Goal: Find specific page/section: Find specific page/section

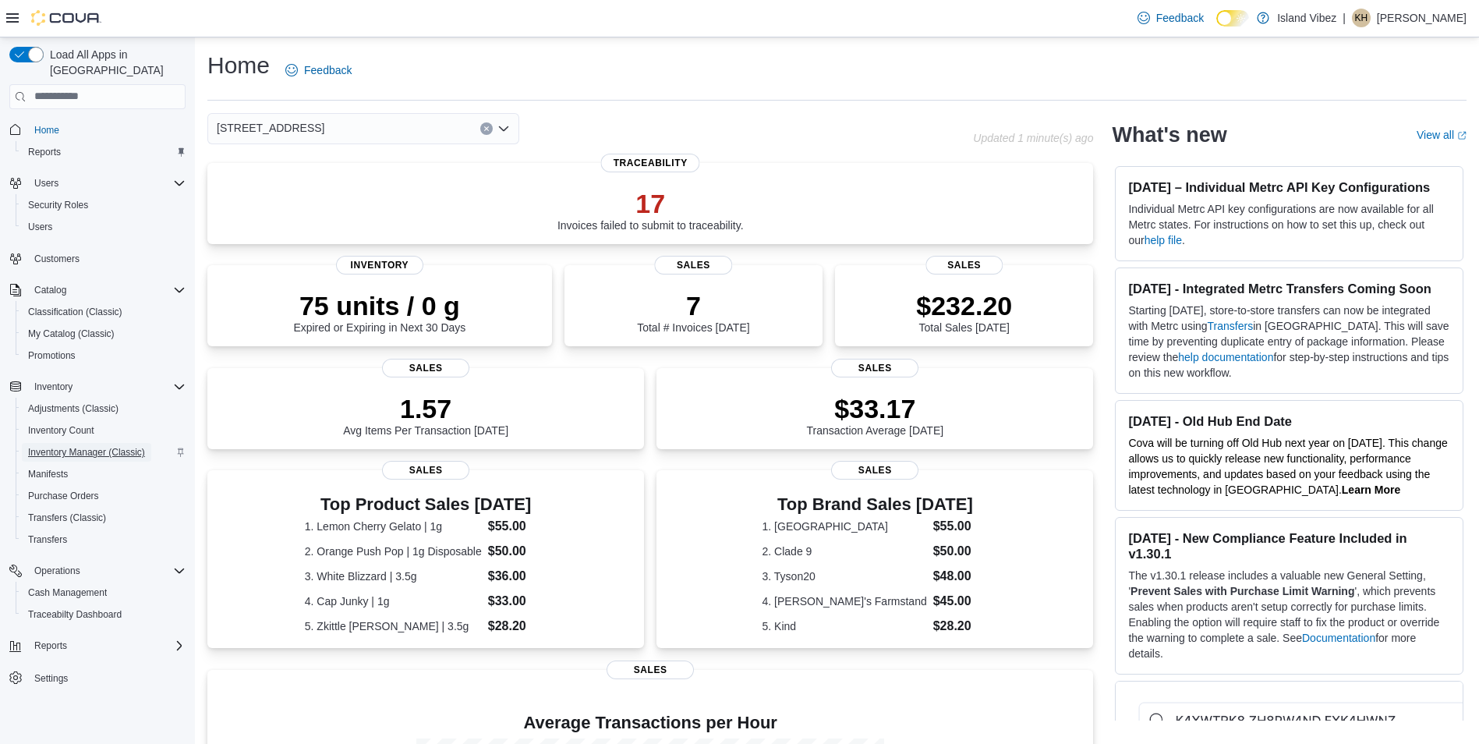
click at [69, 443] on span "Inventory Manager (Classic)" at bounding box center [86, 452] width 117 height 19
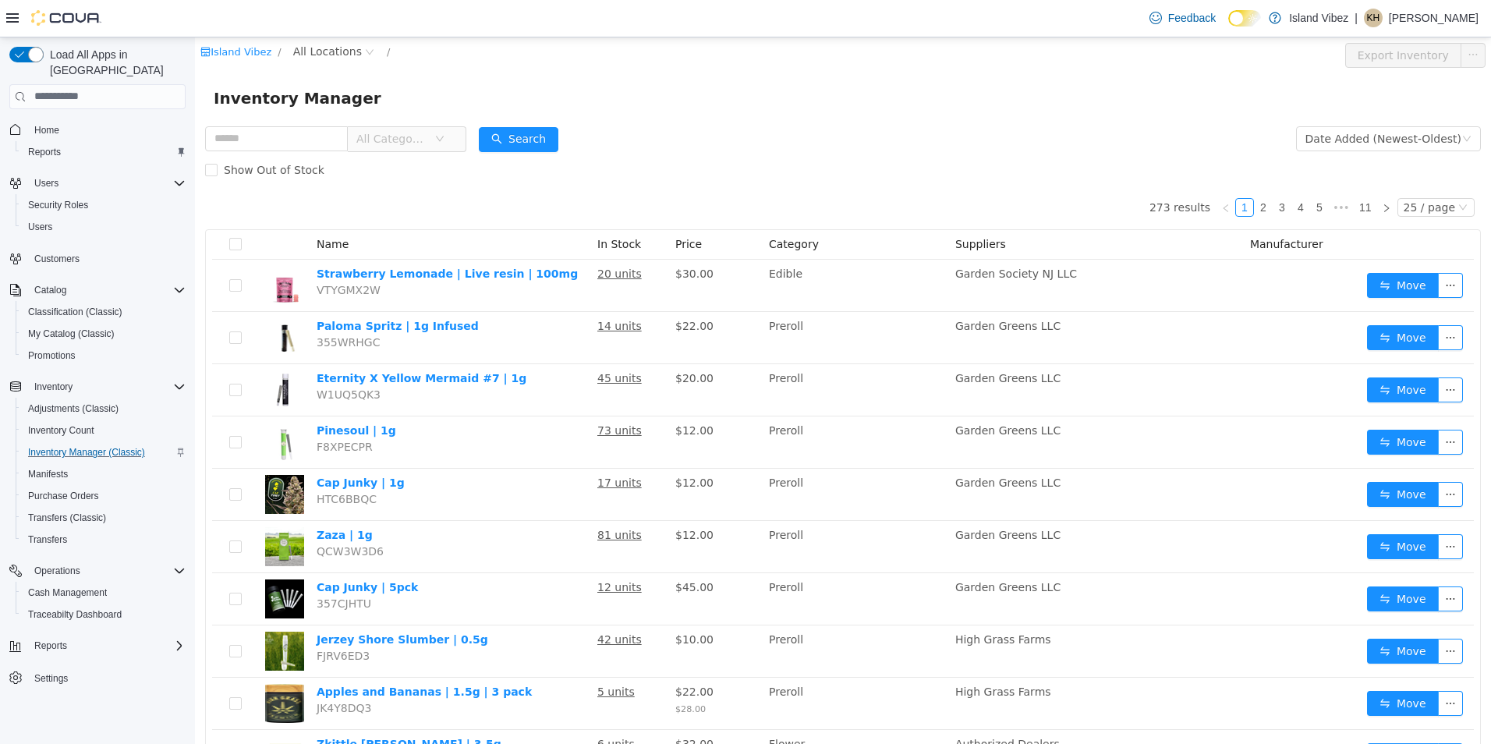
click at [444, 140] on icon "icon: down" at bounding box center [439, 137] width 9 height 9
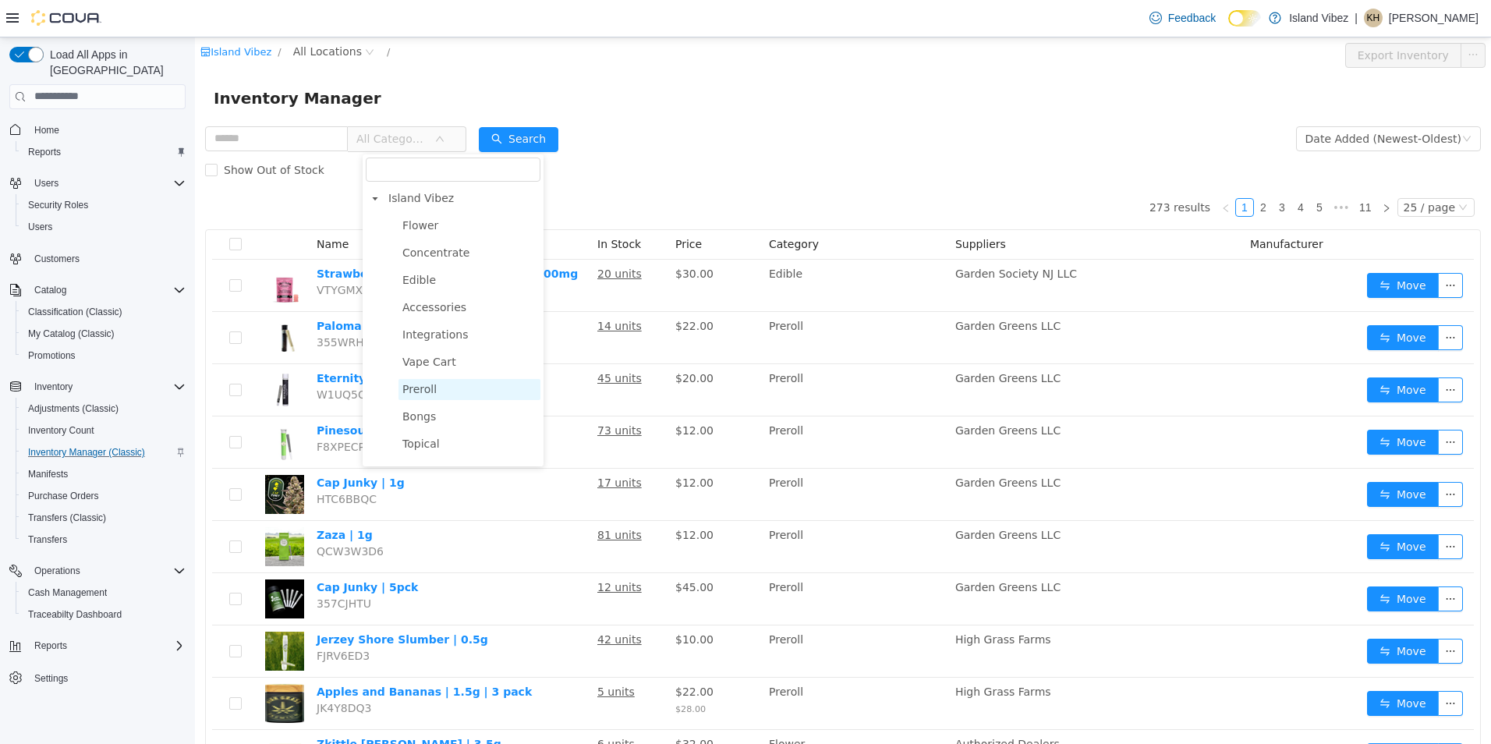
click at [423, 394] on span "Preroll" at bounding box center [419, 388] width 34 height 12
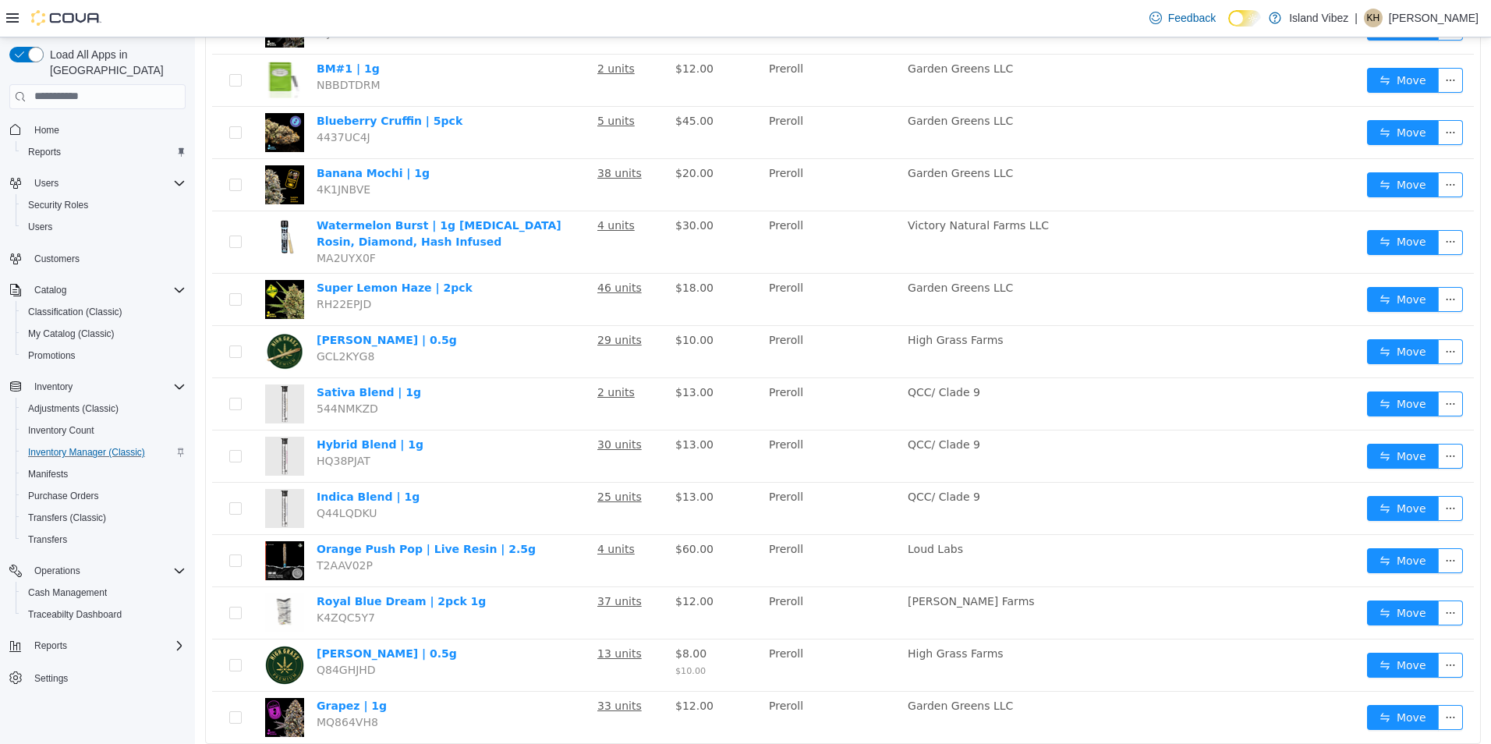
scroll to position [824, 0]
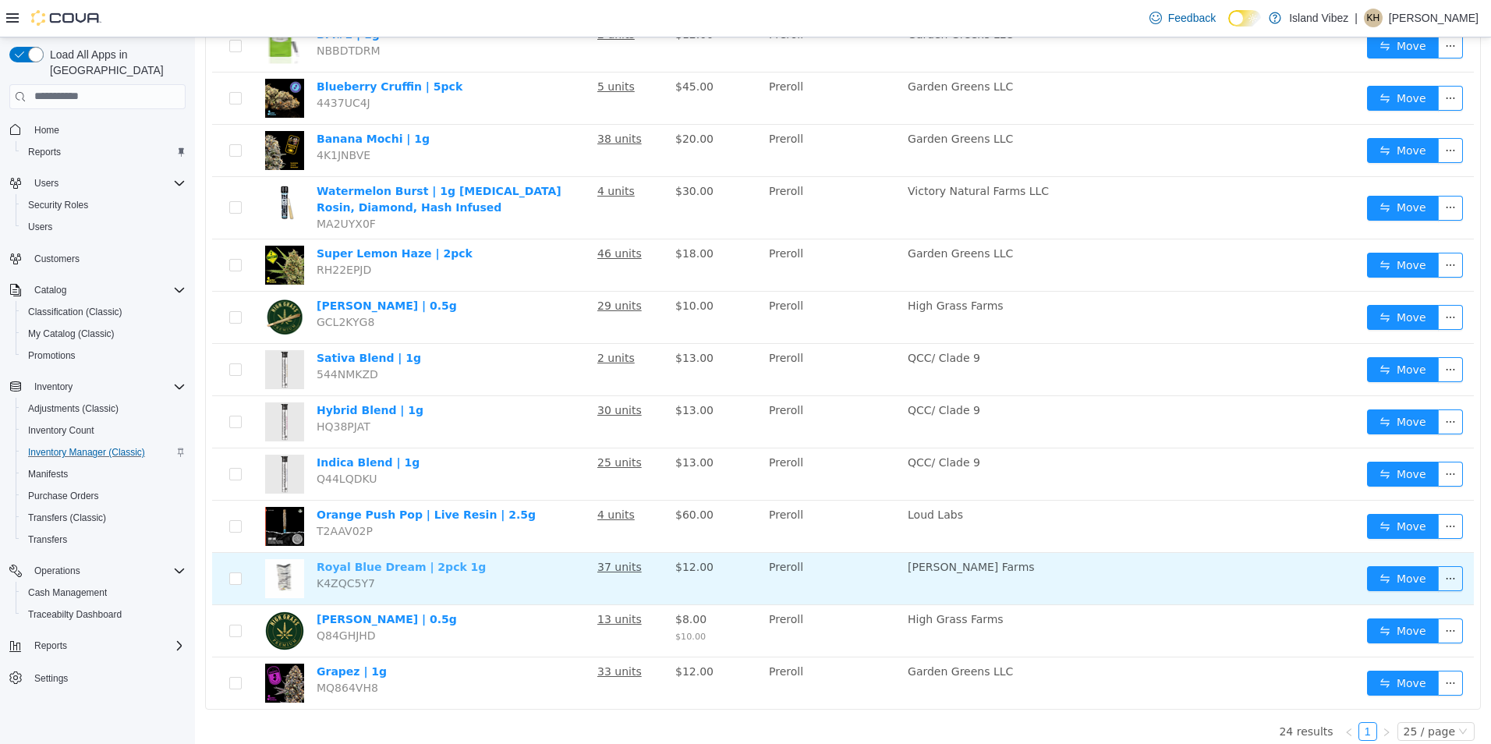
click at [383, 560] on link "Royal Blue Dream | 2pck 1g" at bounding box center [401, 566] width 169 height 12
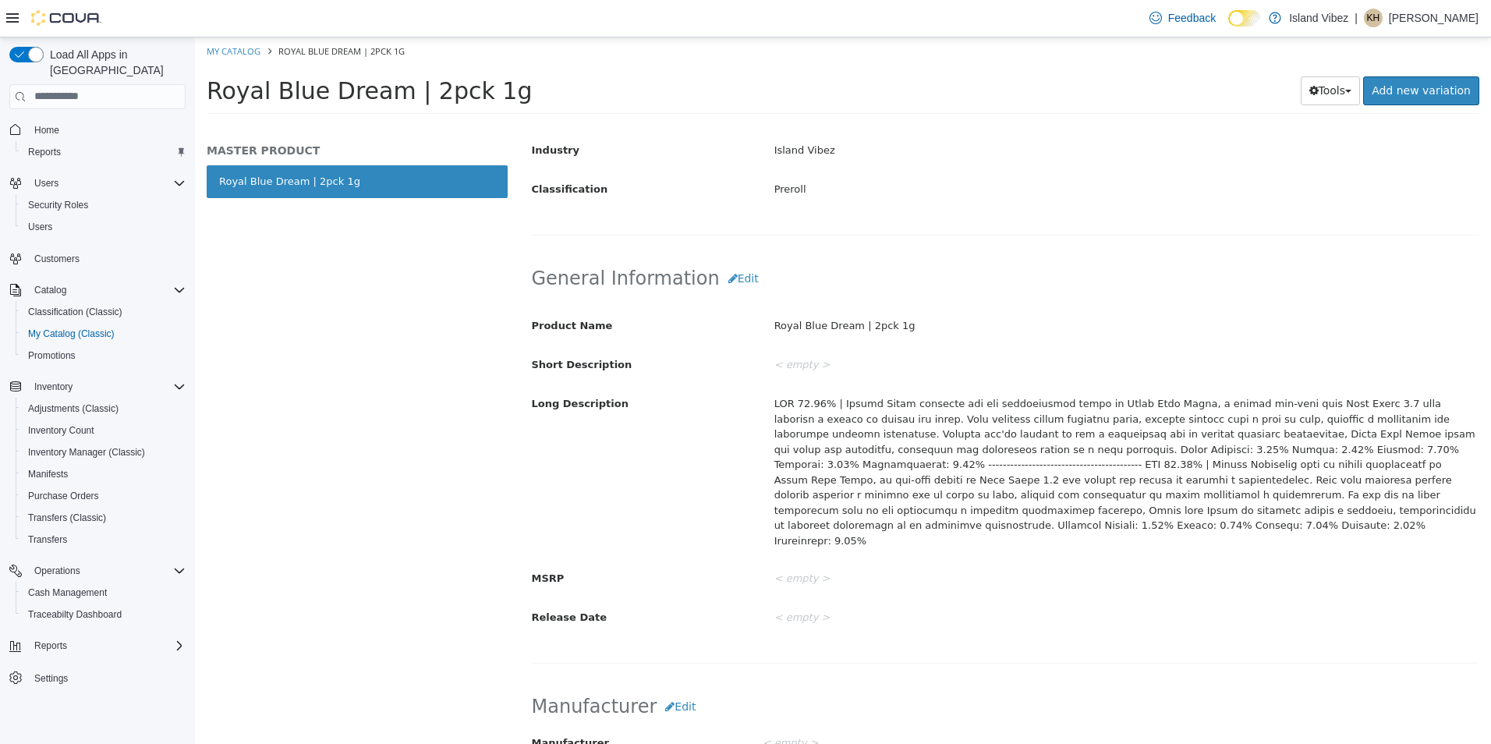
scroll to position [390, 0]
